Goal: Navigation & Orientation: Find specific page/section

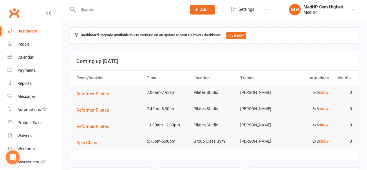
click at [325, 95] on td "5/6 show" at bounding box center [307, 93] width 47 height 14
click at [322, 91] on link "show" at bounding box center [323, 92] width 10 height 5
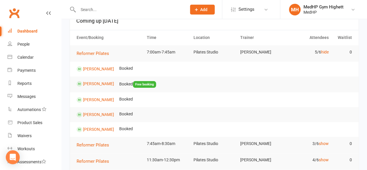
scroll to position [41, 0]
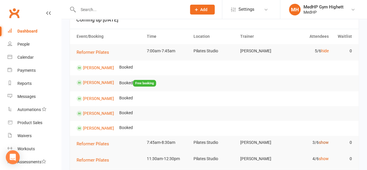
click at [323, 141] on link "show" at bounding box center [323, 142] width 10 height 5
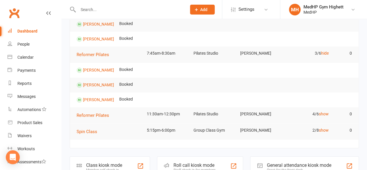
scroll to position [131, 0]
click at [327, 113] on link "show" at bounding box center [323, 113] width 10 height 5
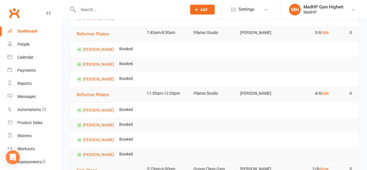
scroll to position [81, 0]
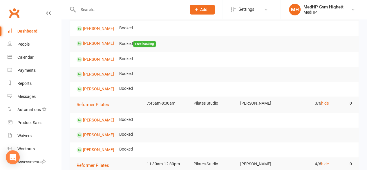
click at [127, 9] on input "text" at bounding box center [129, 10] width 106 height 8
paste input "[PERSON_NAME]"
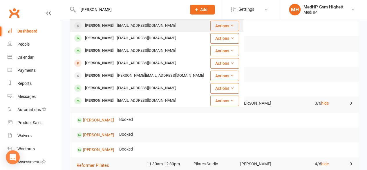
type input "[PERSON_NAME]"
click at [111, 26] on div "[PERSON_NAME]" at bounding box center [99, 25] width 32 height 8
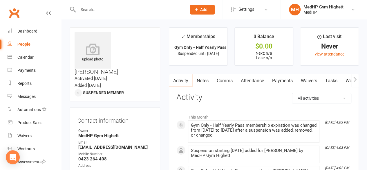
click at [24, 47] on link "People" at bounding box center [35, 44] width 54 height 13
select select "100"
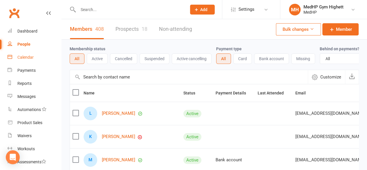
click at [25, 59] on div "Calendar" at bounding box center [25, 57] width 16 height 5
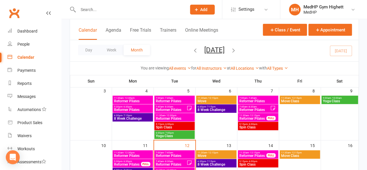
scroll to position [132, 0]
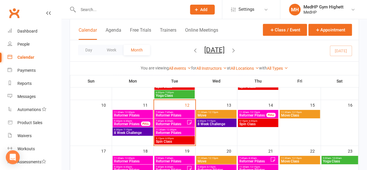
click at [176, 113] on span "Reformer Pilates" at bounding box center [174, 114] width 38 height 3
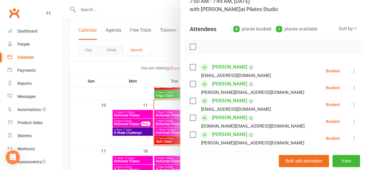
scroll to position [46, 0]
click at [168, 123] on div at bounding box center [213, 85] width 305 height 170
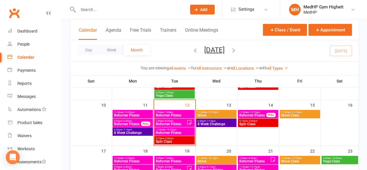
click at [189, 121] on icon at bounding box center [189, 122] width 4 height 4
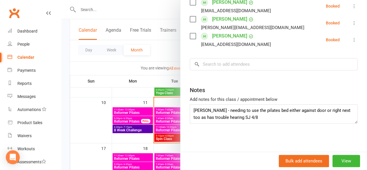
scroll to position [135, 0]
click at [160, 116] on div at bounding box center [213, 85] width 305 height 170
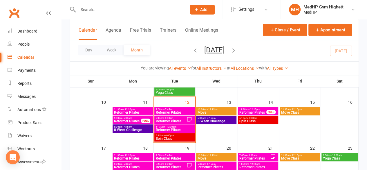
click at [180, 109] on span "7:00am - 7:45am" at bounding box center [174, 109] width 38 height 3
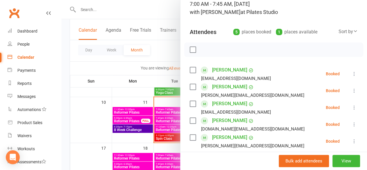
scroll to position [63, 0]
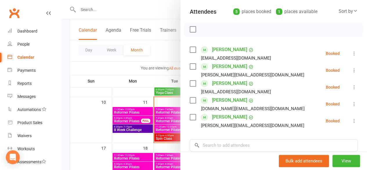
click at [168, 118] on div at bounding box center [213, 85] width 305 height 170
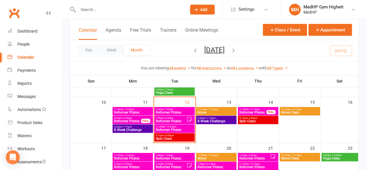
click at [170, 118] on span "- 8:30am" at bounding box center [168, 118] width 9 height 3
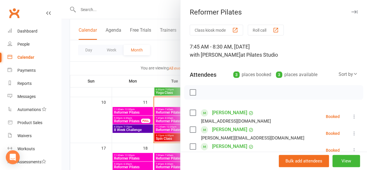
scroll to position [21, 0]
